Goal: Download file/media

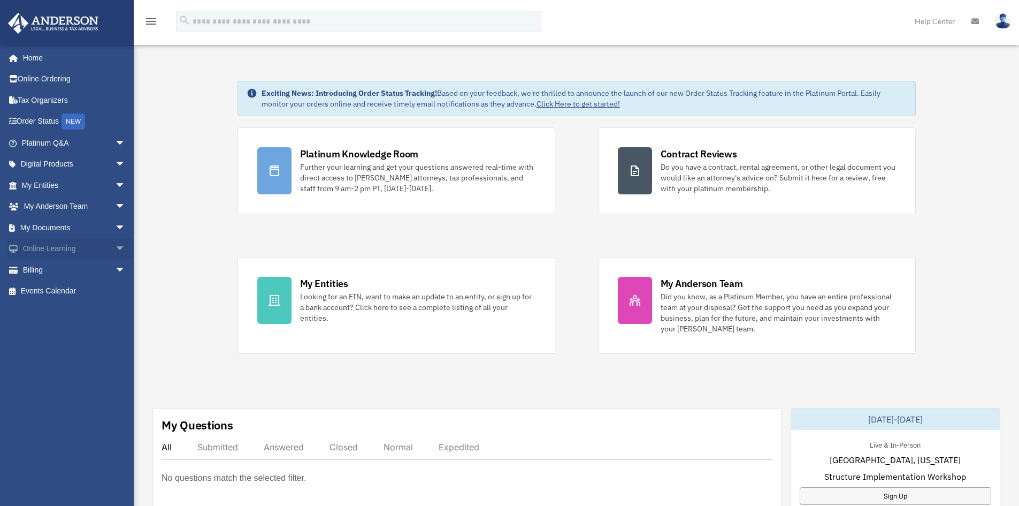
click at [115, 248] on span "arrow_drop_down" at bounding box center [125, 249] width 21 height 22
click at [115, 227] on span "arrow_drop_down" at bounding box center [125, 228] width 21 height 22
click at [46, 250] on link "Box" at bounding box center [78, 248] width 127 height 21
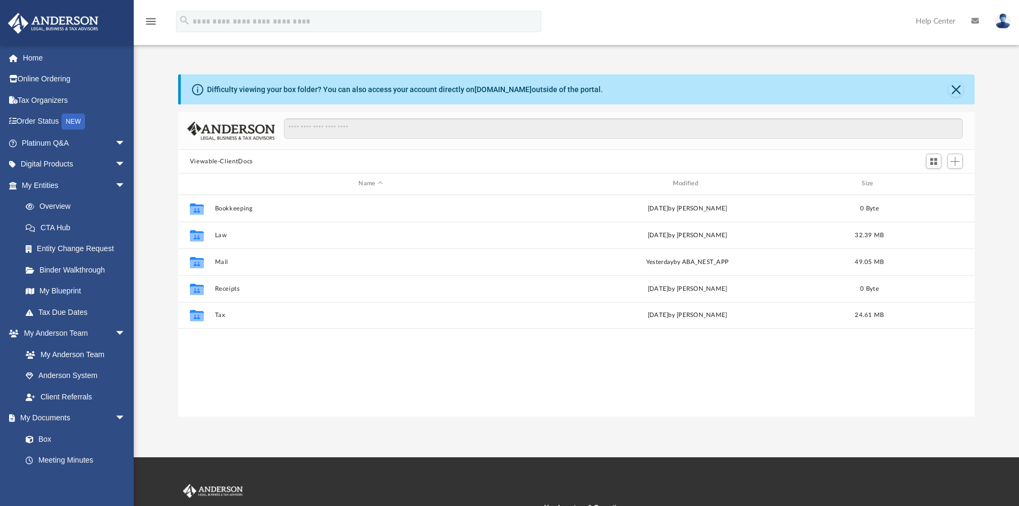
scroll to position [235, 788]
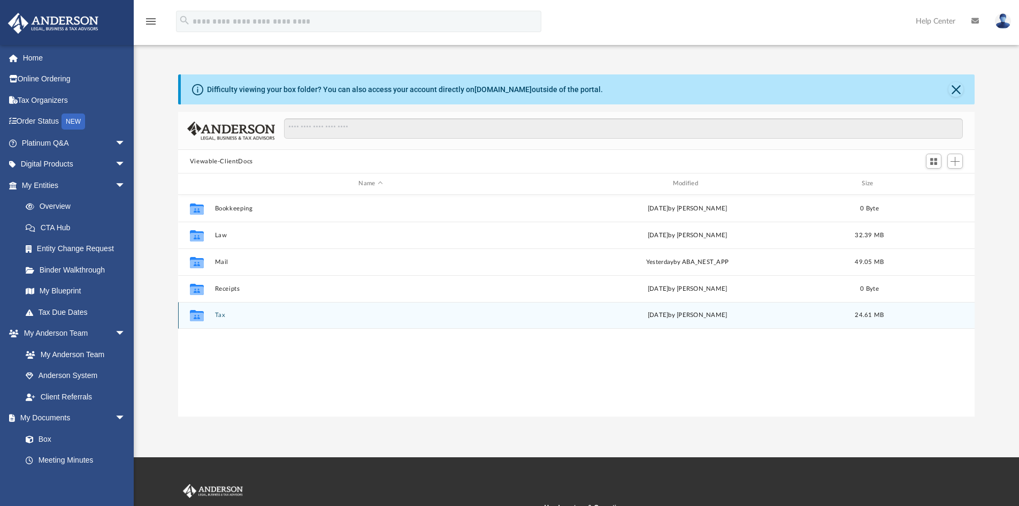
click at [221, 314] on button "Tax" at bounding box center [371, 314] width 312 height 7
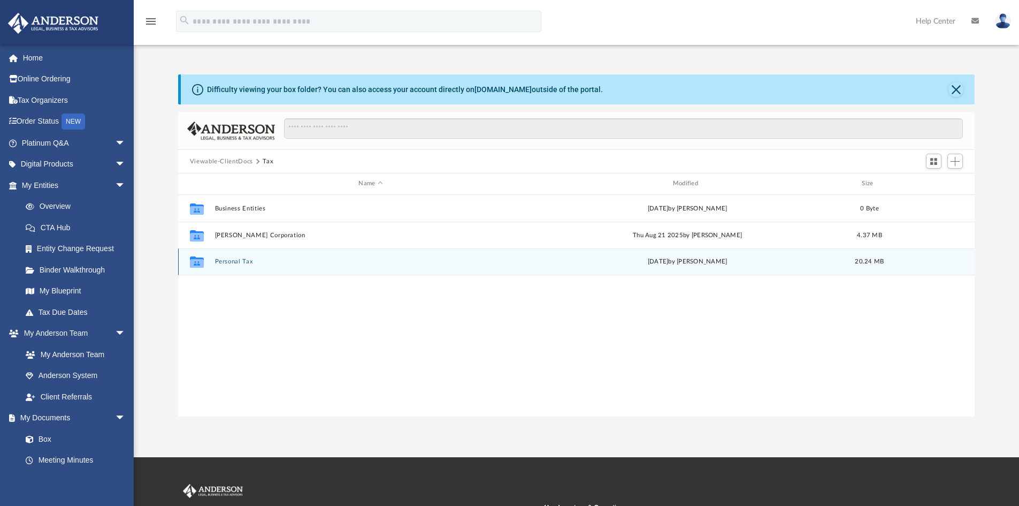
click at [231, 263] on button "Personal Tax" at bounding box center [371, 261] width 312 height 7
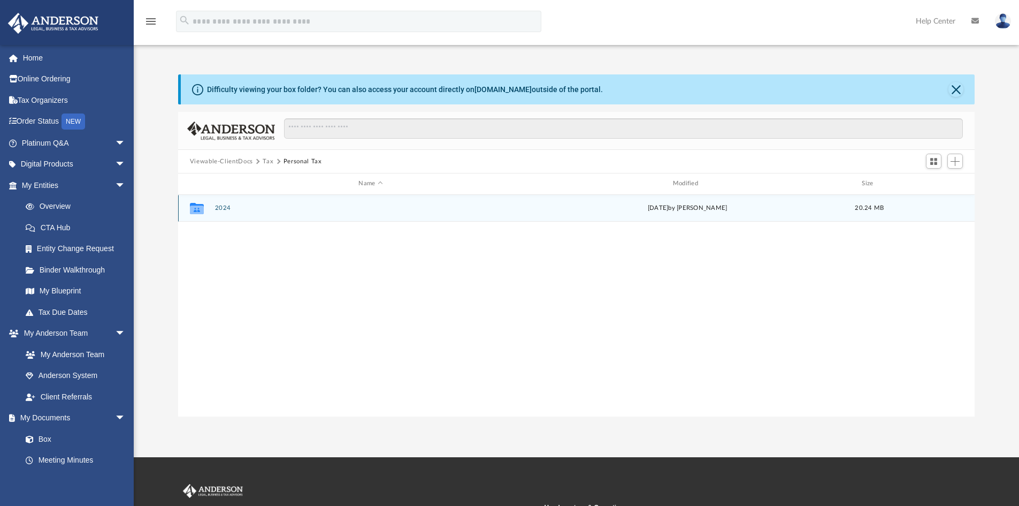
click at [224, 205] on button "2024" at bounding box center [371, 207] width 312 height 7
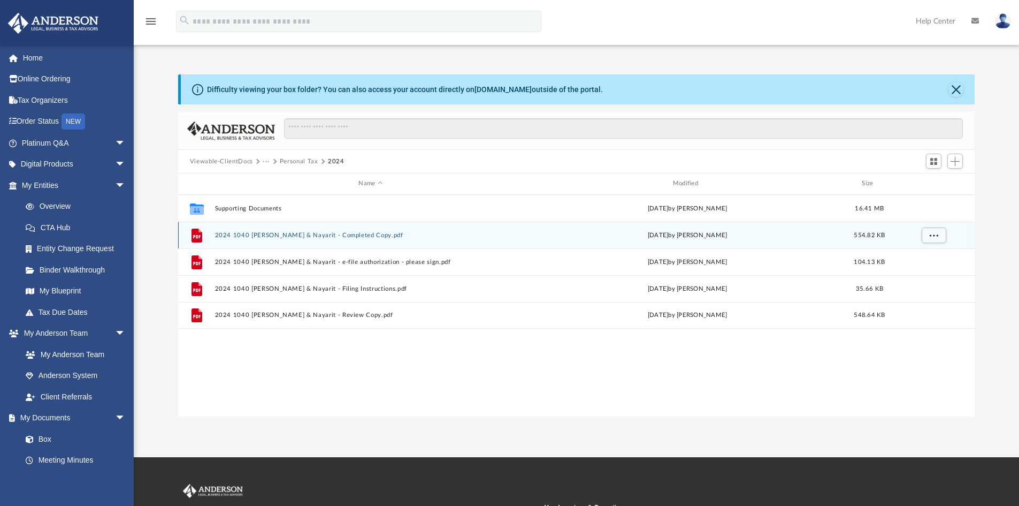
click at [349, 238] on button "2024 1040 [PERSON_NAME] & Nayarit - Completed Copy.pdf" at bounding box center [371, 235] width 312 height 7
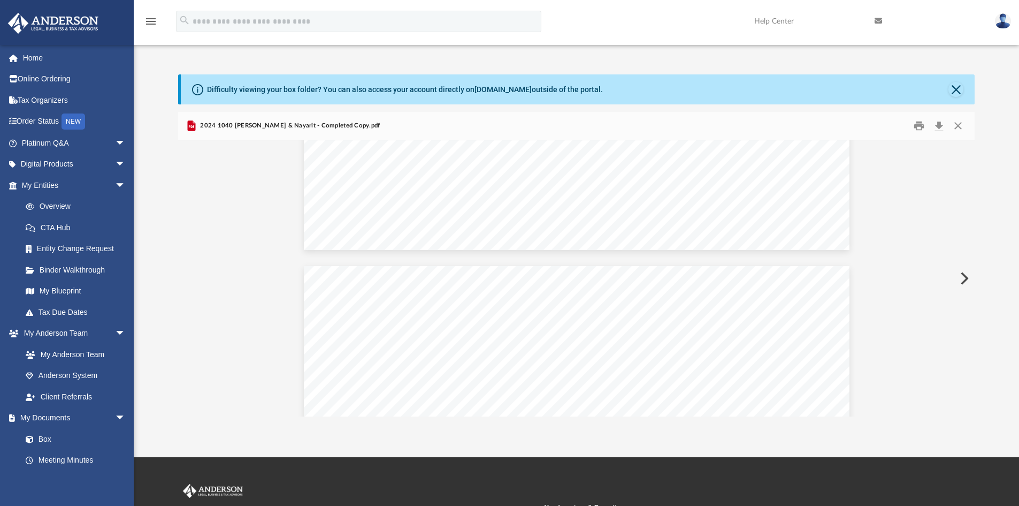
scroll to position [42384, 0]
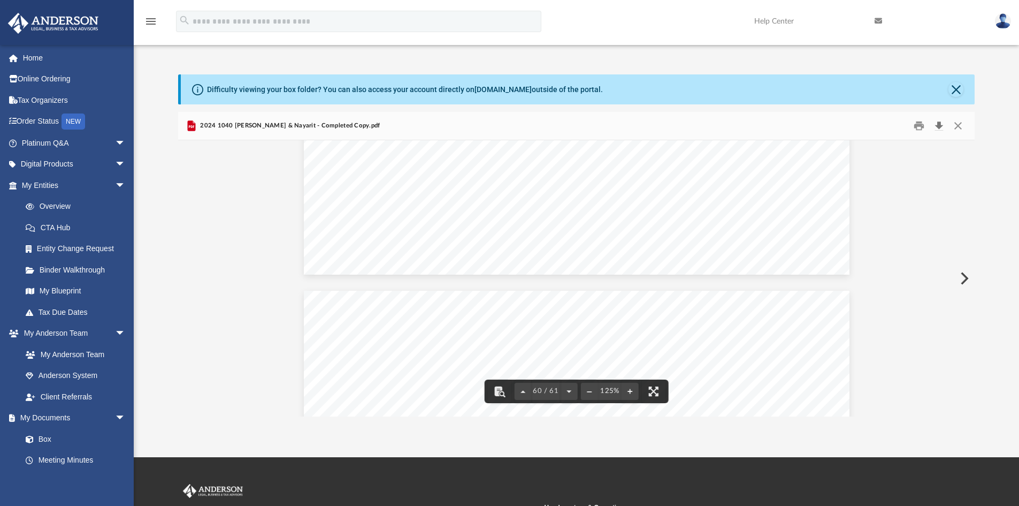
click at [937, 124] on button "Download" at bounding box center [938, 126] width 19 height 17
click at [961, 279] on button "Preview" at bounding box center [964, 278] width 24 height 30
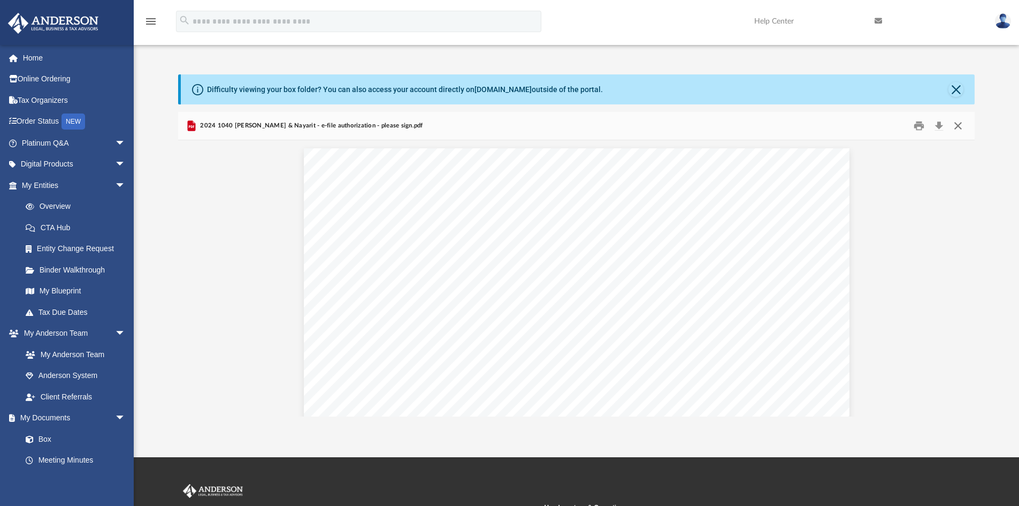
click at [961, 128] on button "Close" at bounding box center [957, 126] width 19 height 17
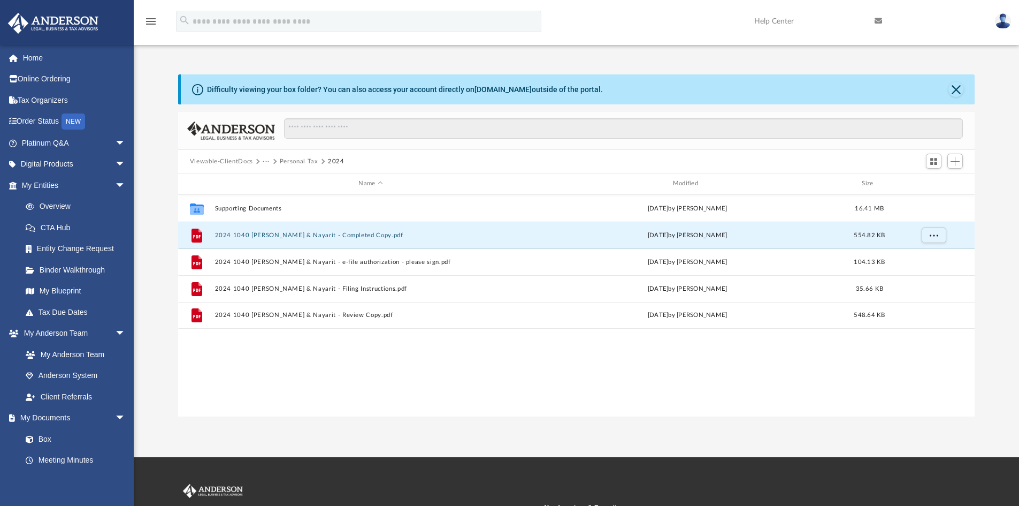
click at [412, 370] on div "Collaborated Folder Supporting Documents [DATE] by [PERSON_NAME] 16.41 MB File …" at bounding box center [576, 305] width 797 height 221
click at [265, 163] on button "···" at bounding box center [266, 162] width 7 height 10
click at [233, 158] on button "Viewable-ClientDocs" at bounding box center [221, 162] width 63 height 10
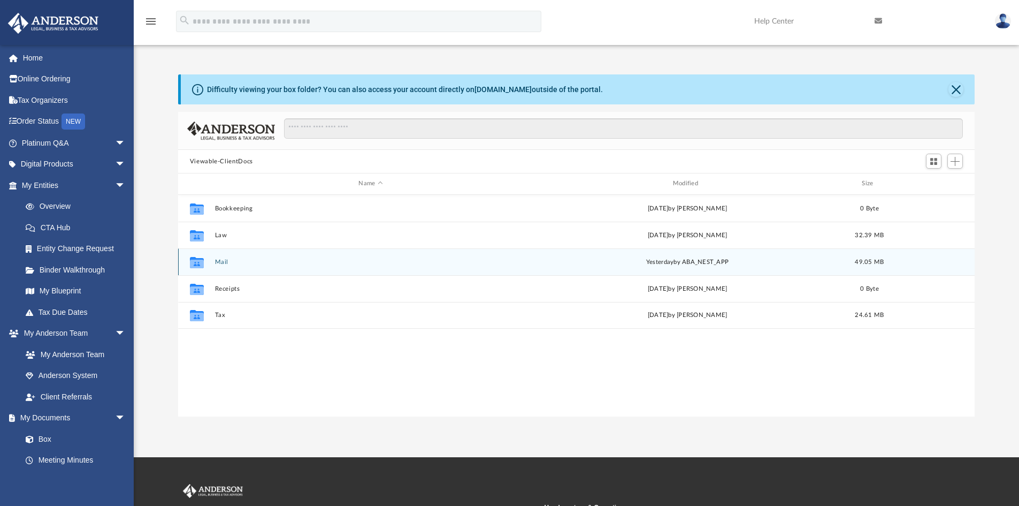
click at [222, 263] on button "Mail" at bounding box center [371, 261] width 312 height 7
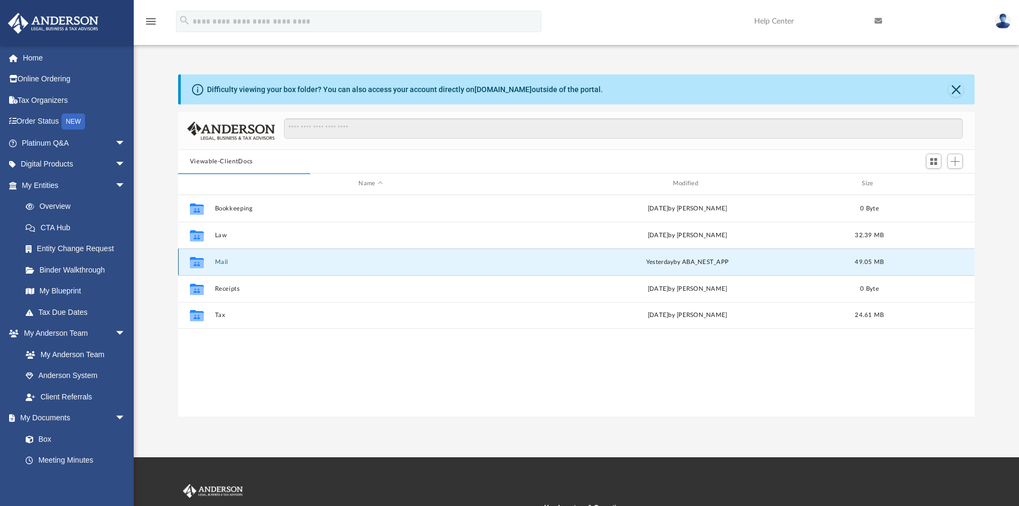
click at [226, 259] on button "Mail" at bounding box center [371, 261] width 312 height 7
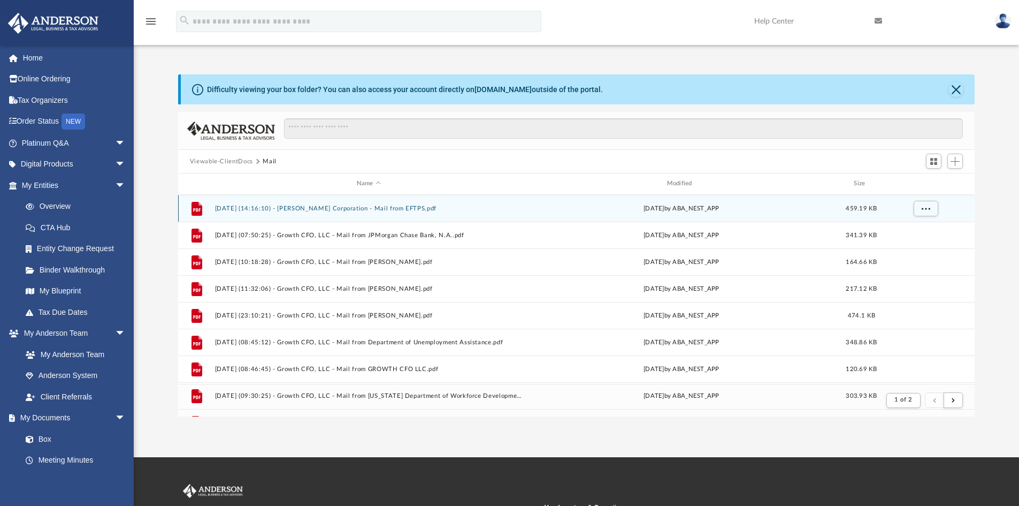
scroll to position [202, 788]
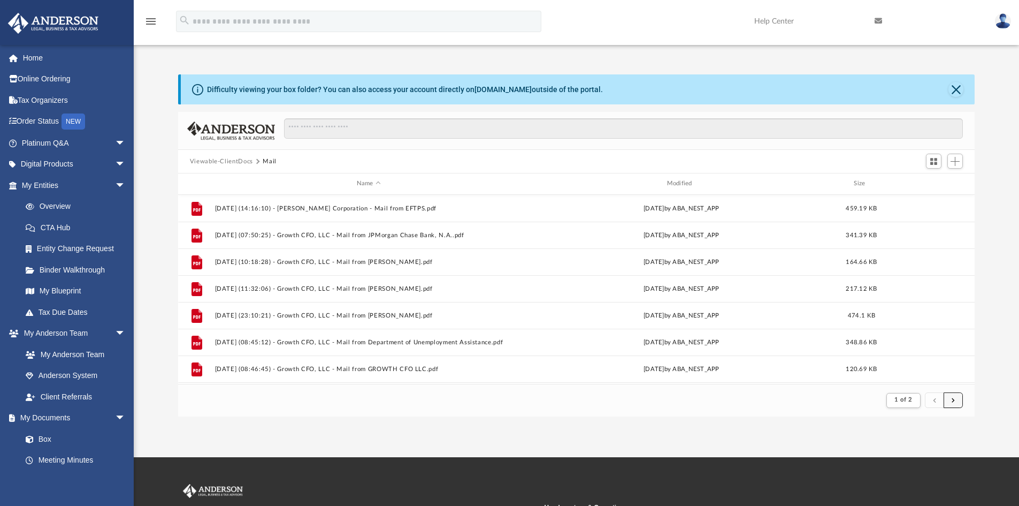
click at [955, 403] on button "submit" at bounding box center [953, 400] width 19 height 16
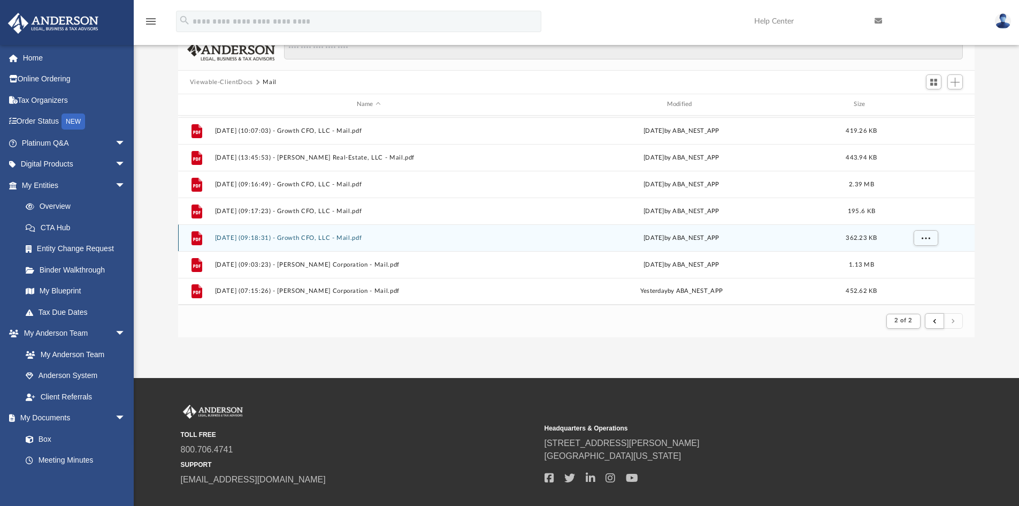
scroll to position [0, 0]
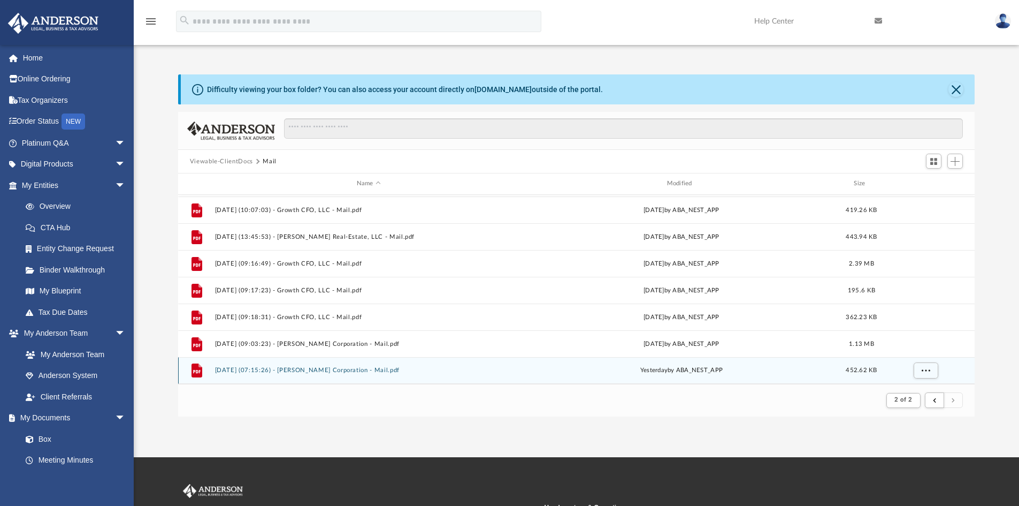
click at [346, 370] on button "[DATE] (07:15:26) - [PERSON_NAME] Corporation - Mail.pdf" at bounding box center [369, 369] width 308 height 7
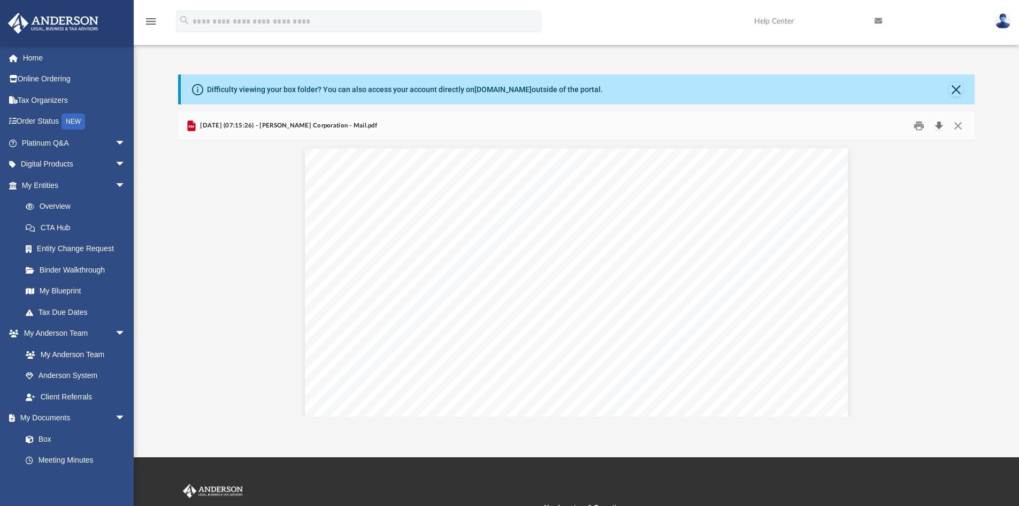
click at [942, 125] on button "Download" at bounding box center [938, 126] width 19 height 17
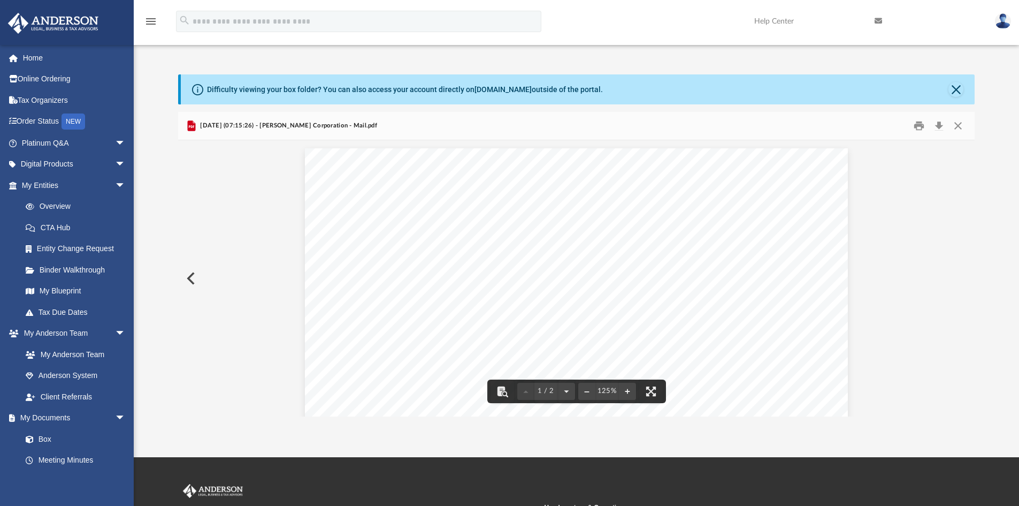
click at [193, 278] on button "Preview" at bounding box center [190, 278] width 24 height 30
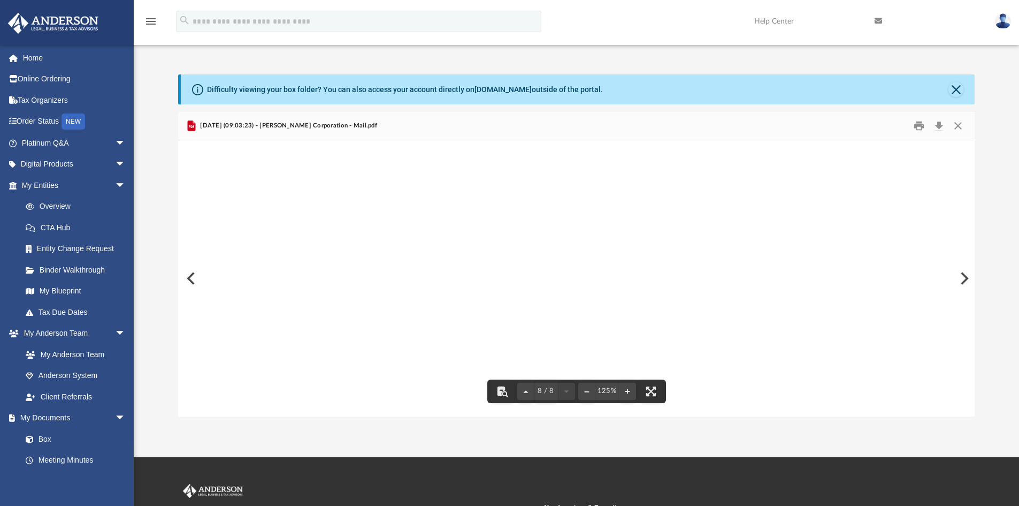
scroll to position [6654, 0]
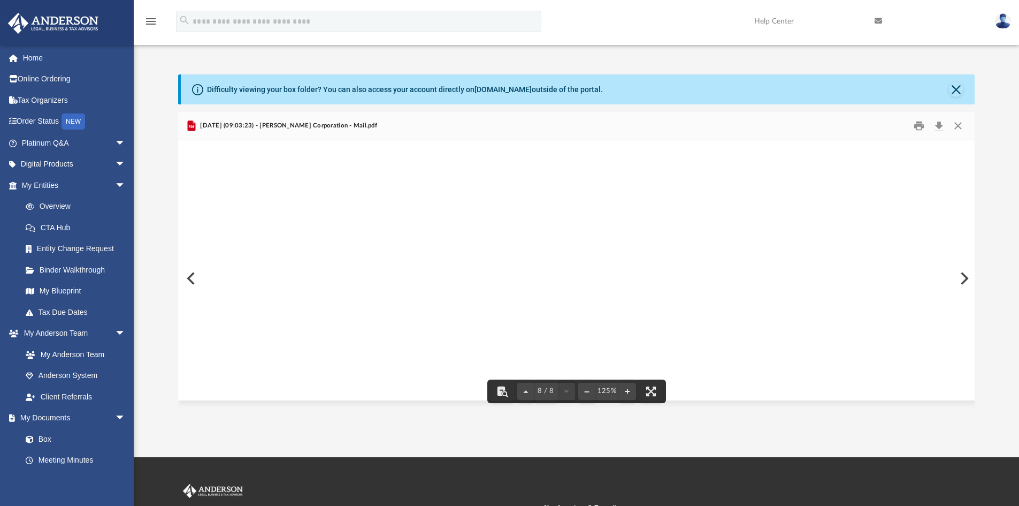
click at [190, 280] on div "Page 8" at bounding box center [623, 125] width 891 height 566
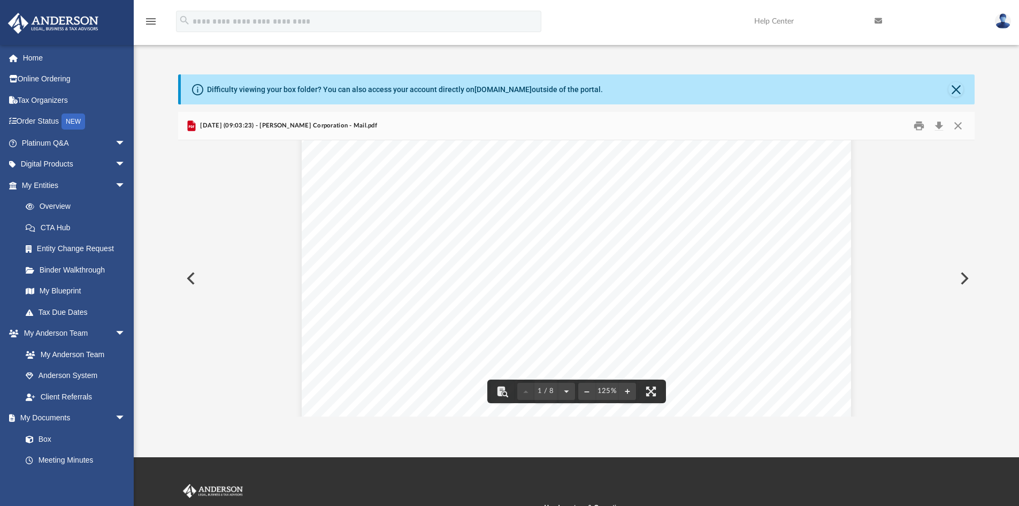
scroll to position [0, 0]
click at [194, 280] on button "Preview" at bounding box center [190, 278] width 24 height 30
click at [955, 124] on button "Close" at bounding box center [957, 126] width 19 height 17
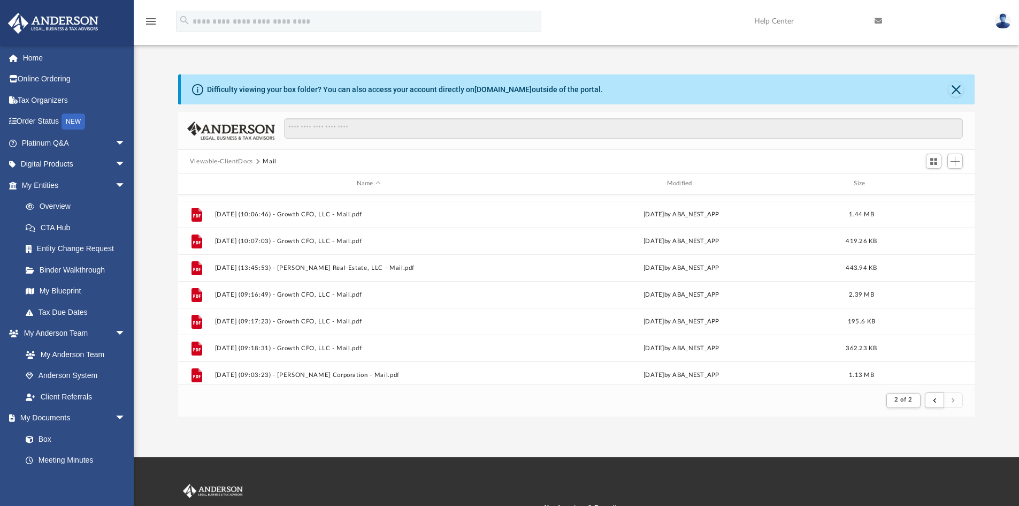
scroll to position [400, 0]
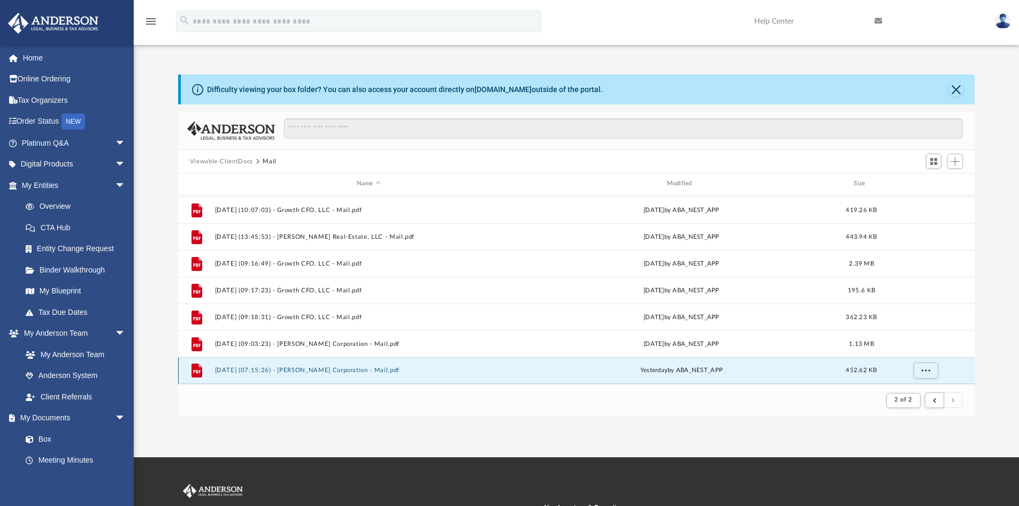
click at [334, 372] on button "[DATE] (07:15:26) - [PERSON_NAME] Corporation - Mail.pdf" at bounding box center [369, 369] width 308 height 7
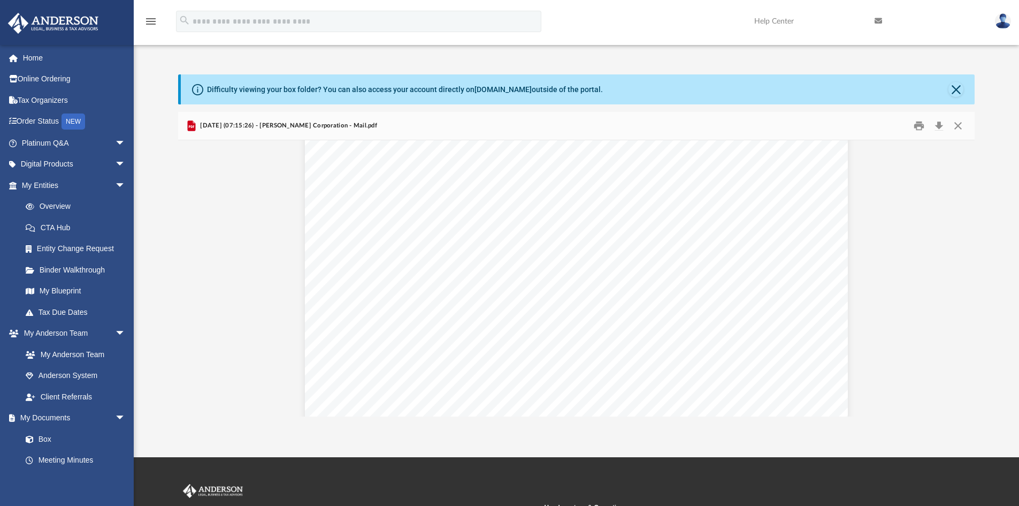
scroll to position [0, 0]
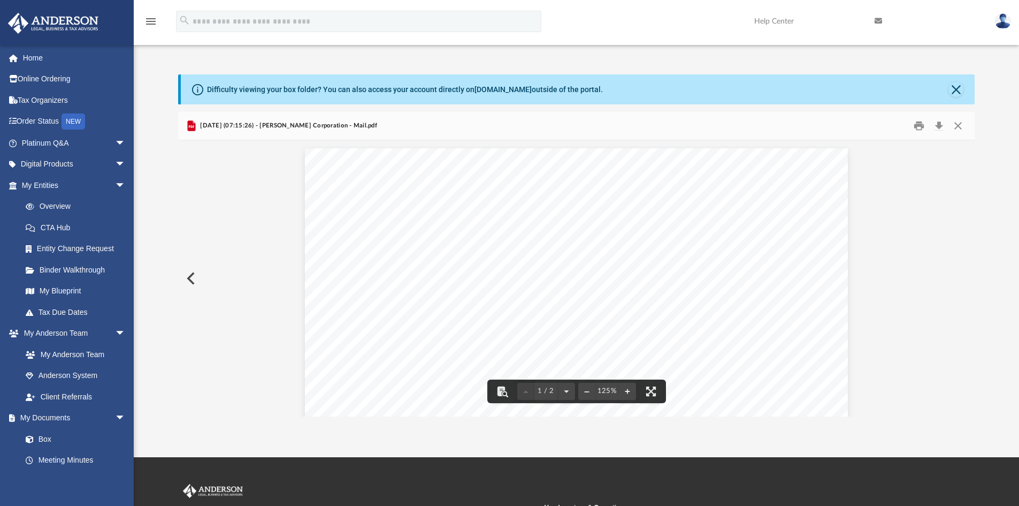
click at [198, 278] on button "Preview" at bounding box center [190, 278] width 24 height 30
click at [956, 121] on button "Close" at bounding box center [957, 126] width 19 height 17
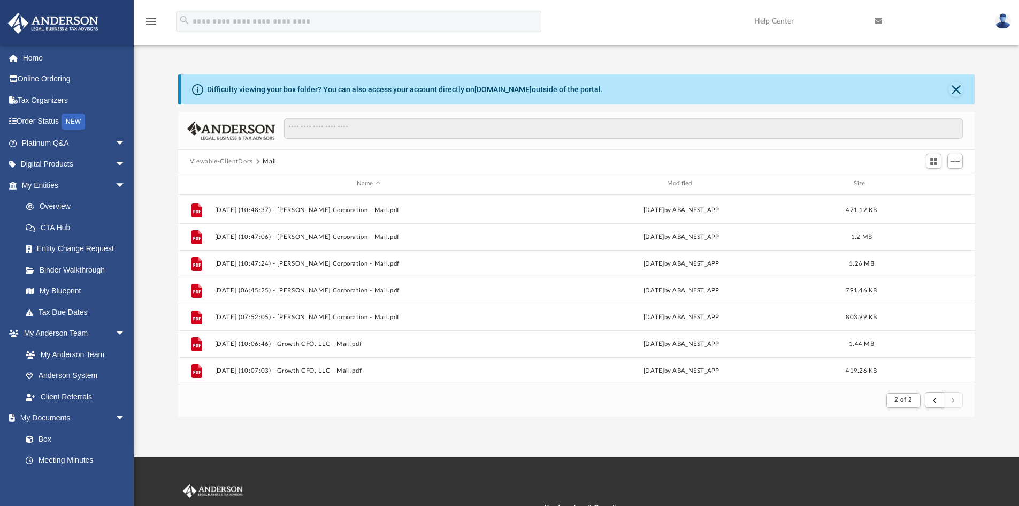
click at [1000, 21] on img at bounding box center [1003, 21] width 16 height 16
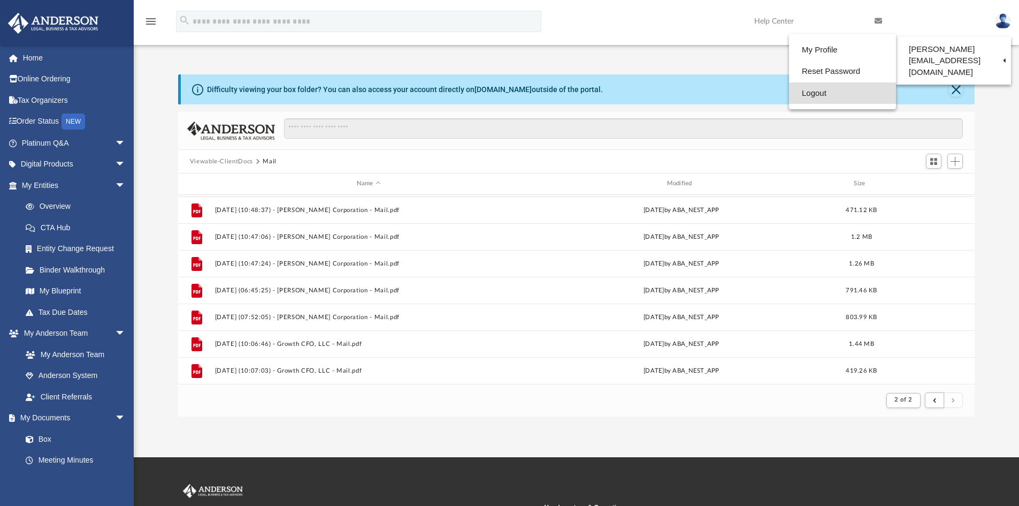
click at [812, 97] on link "Logout" at bounding box center [842, 93] width 107 height 22
